Goal: Transaction & Acquisition: Subscribe to service/newsletter

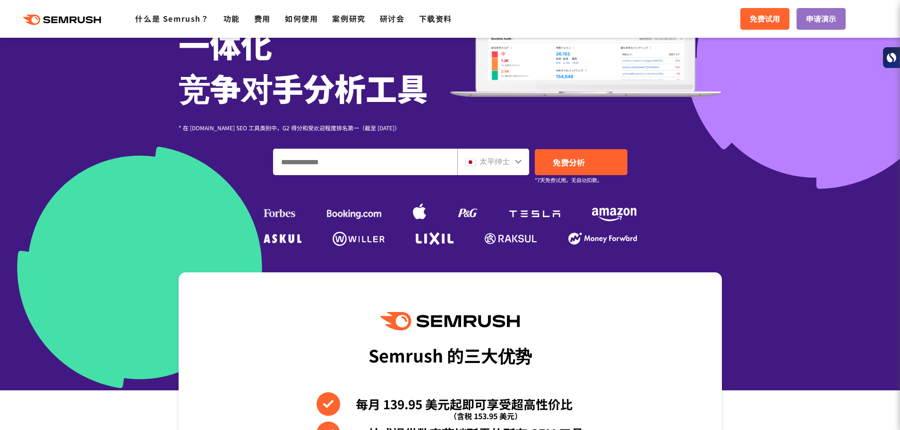
scroll to position [189, 0]
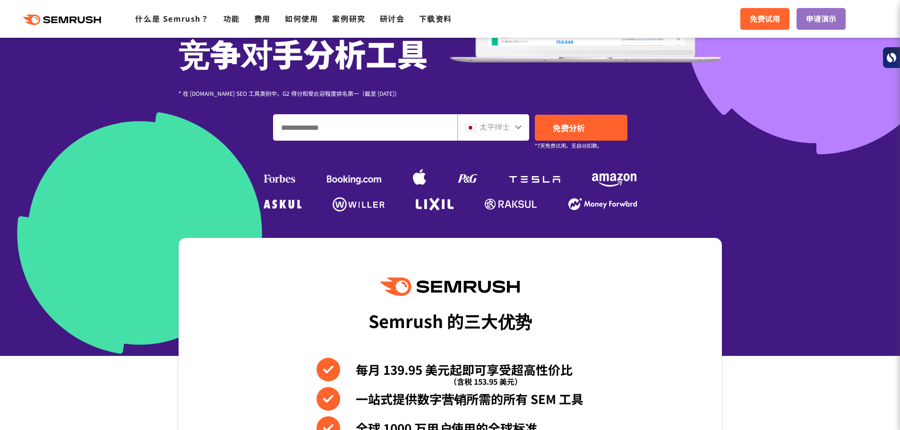
click at [502, 129] on font "太平绅士" at bounding box center [495, 126] width 30 height 11
click at [367, 126] on input "输入域名、关键字或 URL" at bounding box center [365, 128] width 183 height 26
type input "**********"
click at [573, 132] on font "免费分析" at bounding box center [569, 128] width 32 height 12
click at [498, 129] on font "太平绅士" at bounding box center [495, 126] width 30 height 11
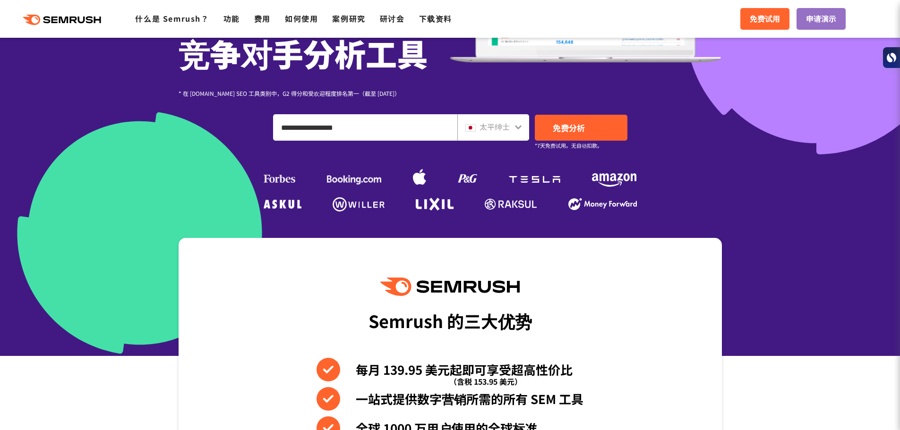
click at [517, 126] on icon at bounding box center [519, 127] width 8 height 8
click at [520, 126] on icon at bounding box center [518, 127] width 7 height 4
click at [511, 127] on div "太平绅士" at bounding box center [491, 127] width 52 height 12
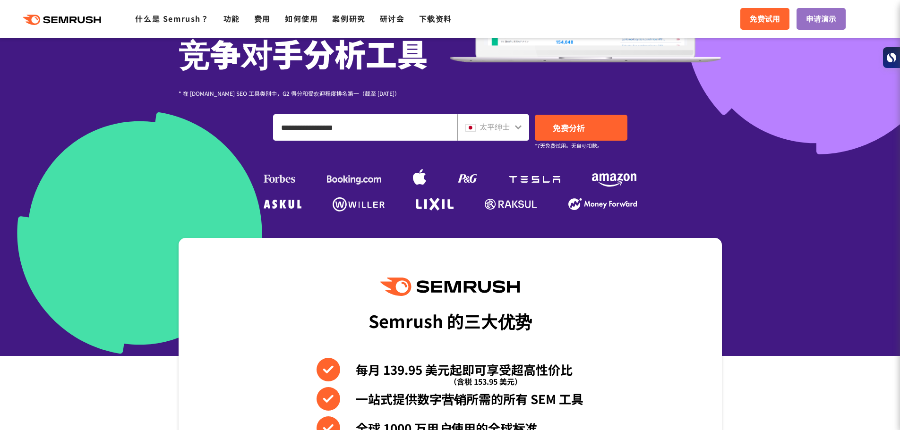
click at [511, 127] on div "太平绅士" at bounding box center [491, 127] width 52 height 12
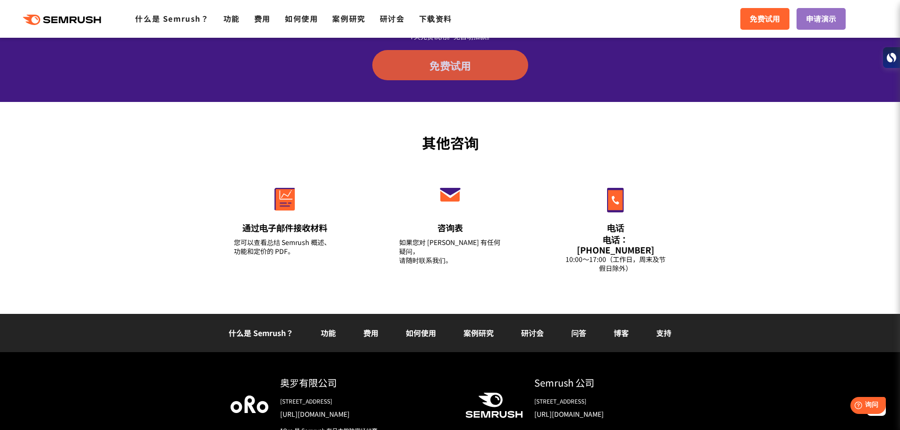
scroll to position [3213, 0]
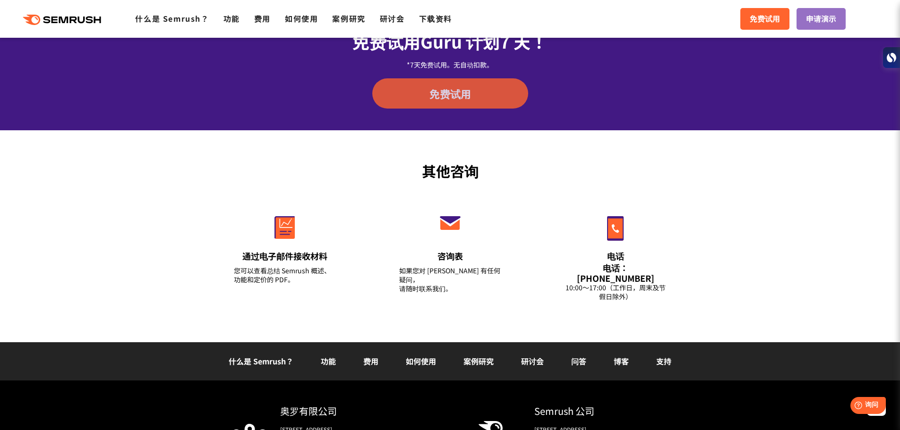
click at [490, 89] on link "免费试用" at bounding box center [450, 93] width 156 height 30
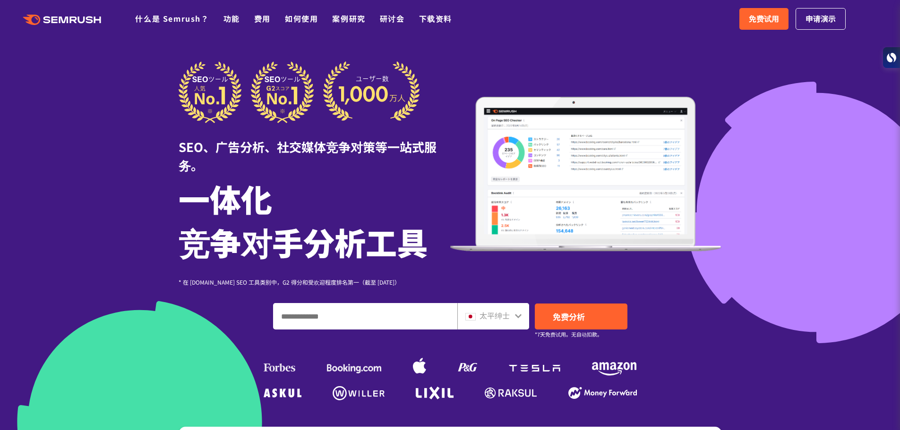
click at [680, 29] on div ".cls {fill: #FF642D;} .cls {fill: #FF642D;} 什么是 Semrush？ 功能 费用 如何使用 案例研究 研讨会 下载…" at bounding box center [450, 19] width 900 height 28
click at [503, 323] on div "太平绅士" at bounding box center [493, 316] width 72 height 26
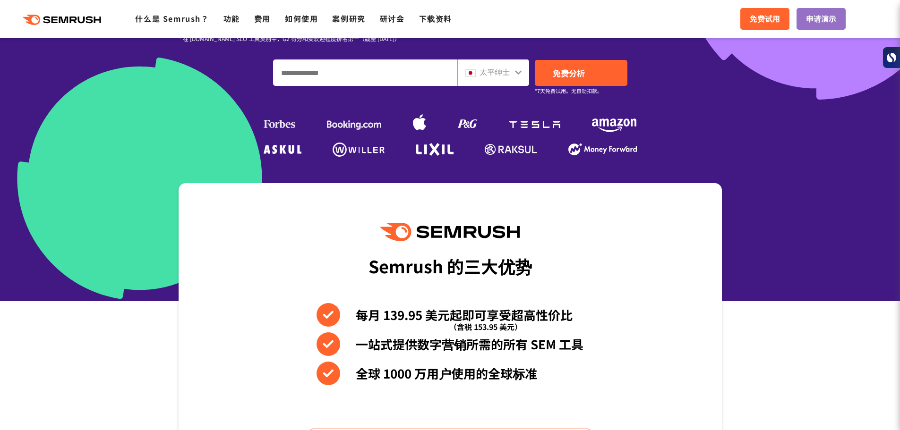
scroll to position [252, 0]
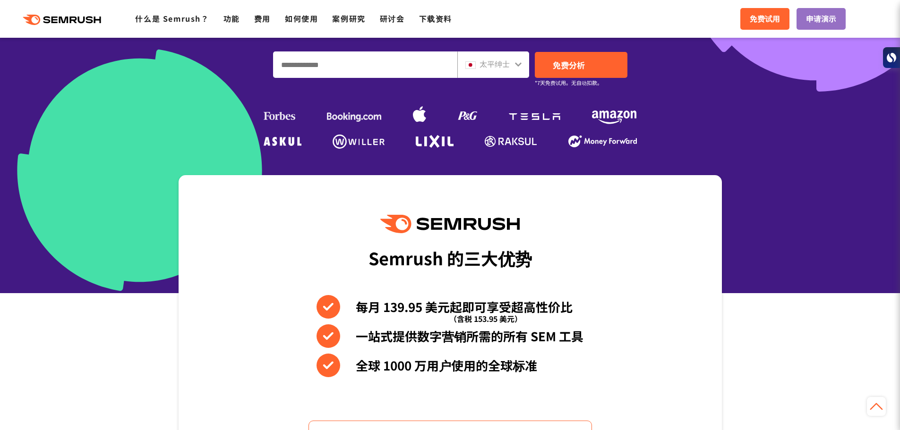
click at [521, 65] on icon at bounding box center [519, 64] width 8 height 8
click at [508, 57] on div "太平绅士" at bounding box center [493, 65] width 72 height 26
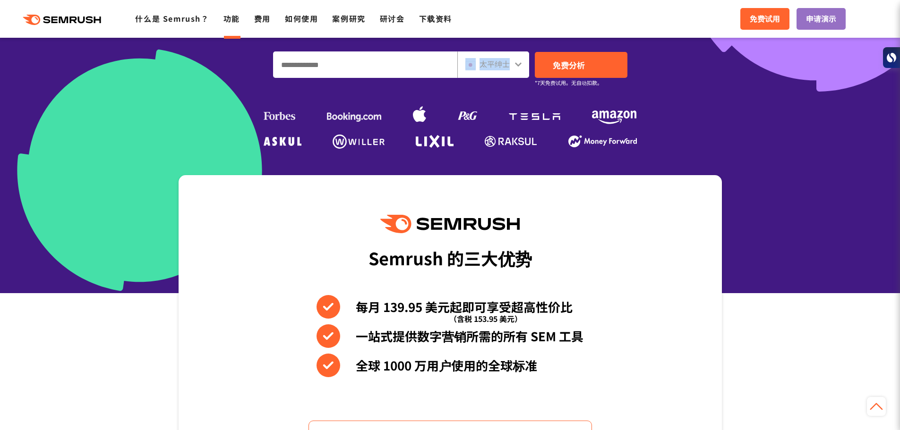
click at [236, 19] on font "功能" at bounding box center [232, 18] width 17 height 11
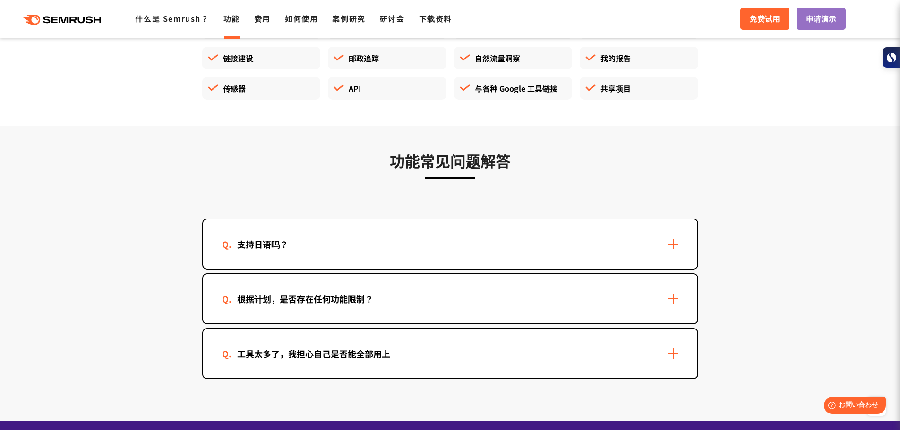
scroll to position [2898, 0]
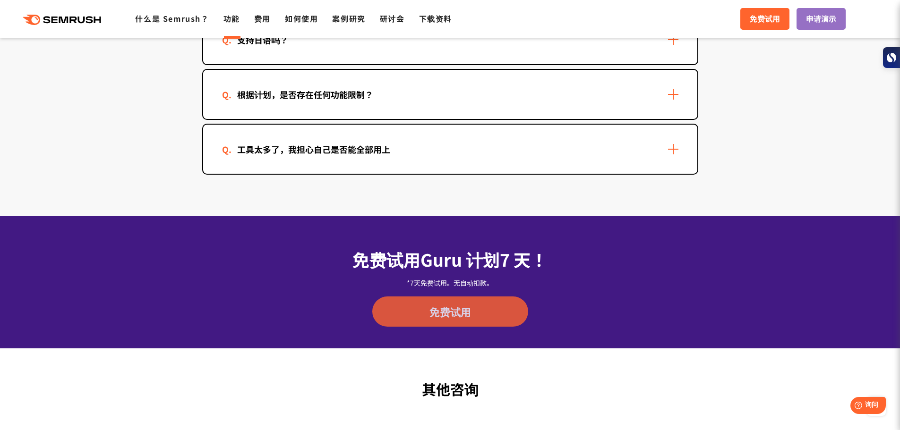
click at [489, 309] on link "免费试用" at bounding box center [450, 312] width 156 height 30
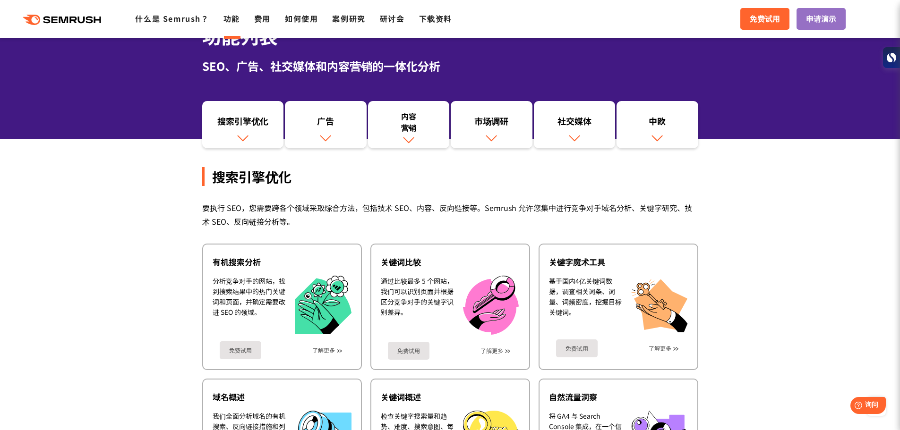
scroll to position [0, 0]
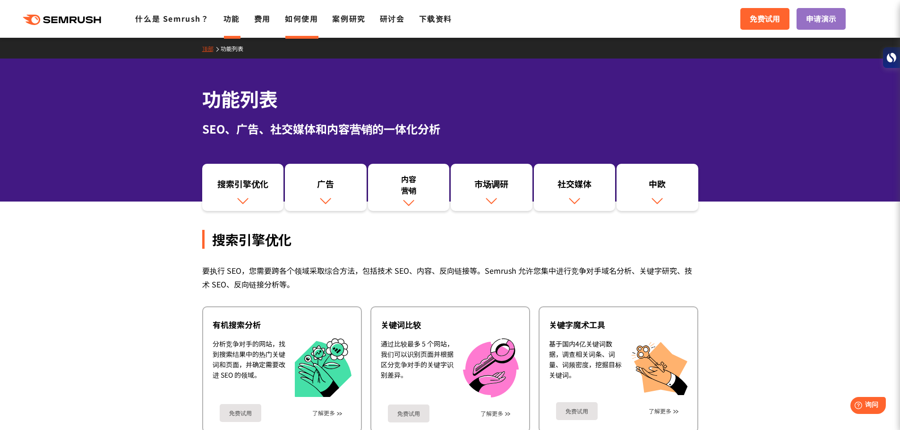
click at [291, 20] on font "如何使用" at bounding box center [301, 18] width 33 height 11
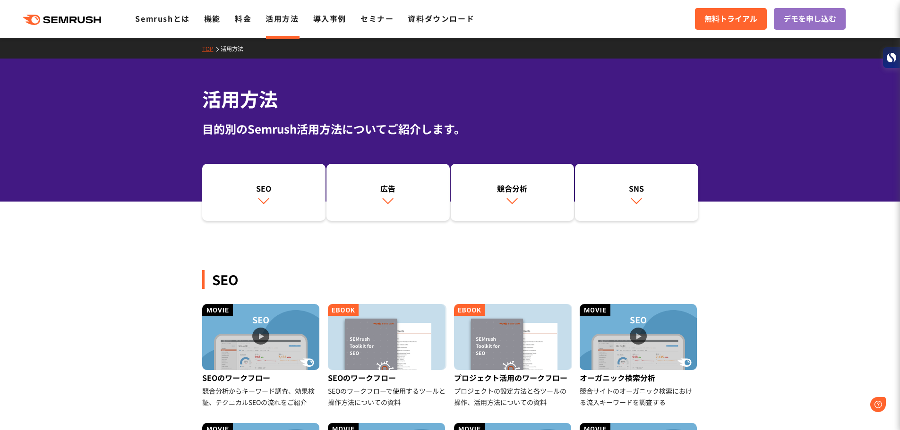
click at [67, 17] on polygon at bounding box center [64, 20] width 9 height 7
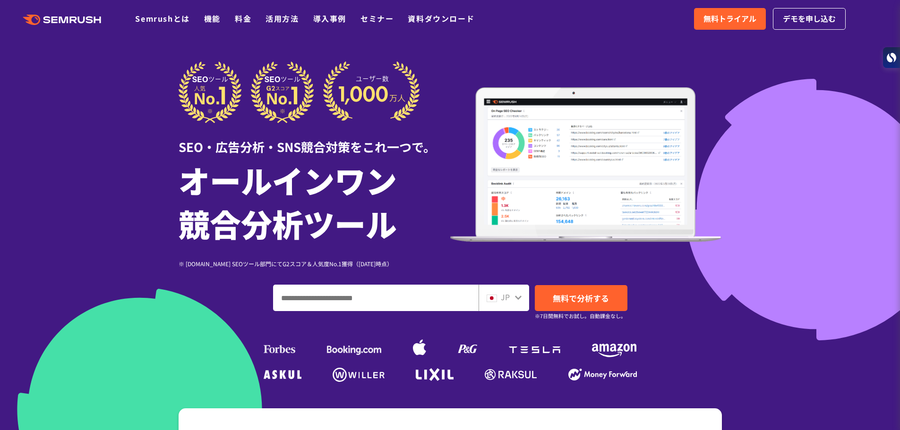
click at [378, 299] on input "ドメイン、キーワードまたはURLを入力してください" at bounding box center [376, 298] width 205 height 26
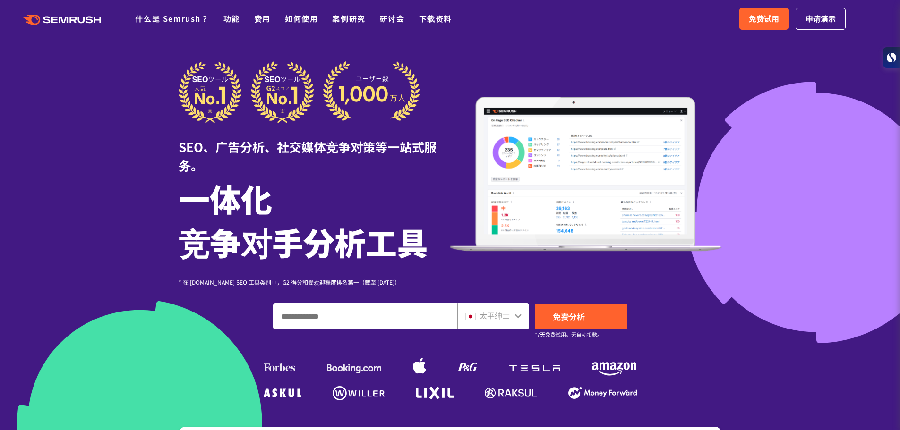
click at [573, 57] on div at bounding box center [450, 272] width 900 height 545
click at [384, 316] on input "输入域名、关键字或 URL" at bounding box center [365, 317] width 183 height 26
click at [507, 320] on font "太平绅士" at bounding box center [495, 315] width 30 height 11
click at [506, 320] on font "太平绅士" at bounding box center [495, 315] width 30 height 11
click at [504, 319] on font "太平绅士" at bounding box center [495, 315] width 30 height 11
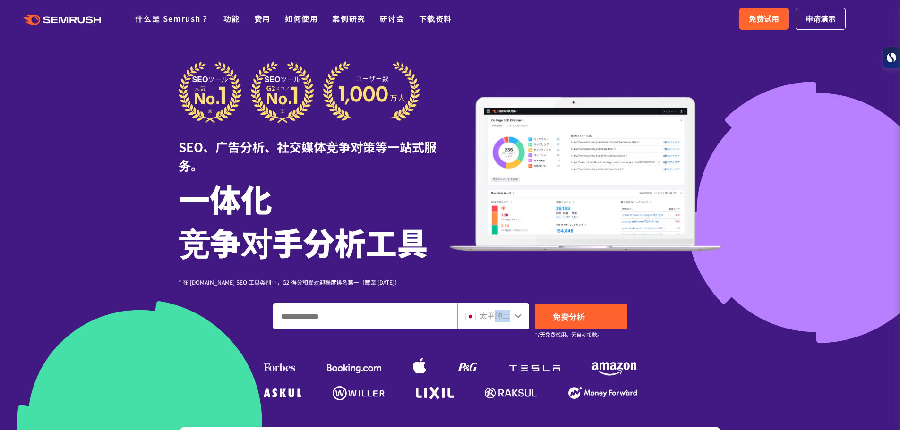
click at [504, 319] on font "太平绅士" at bounding box center [495, 315] width 30 height 11
click at [500, 313] on font "太平绅士" at bounding box center [495, 315] width 30 height 11
click at [361, 316] on input "输入域名、关键字或 URL" at bounding box center [365, 317] width 183 height 26
